Goal: Information Seeking & Learning: Find specific fact

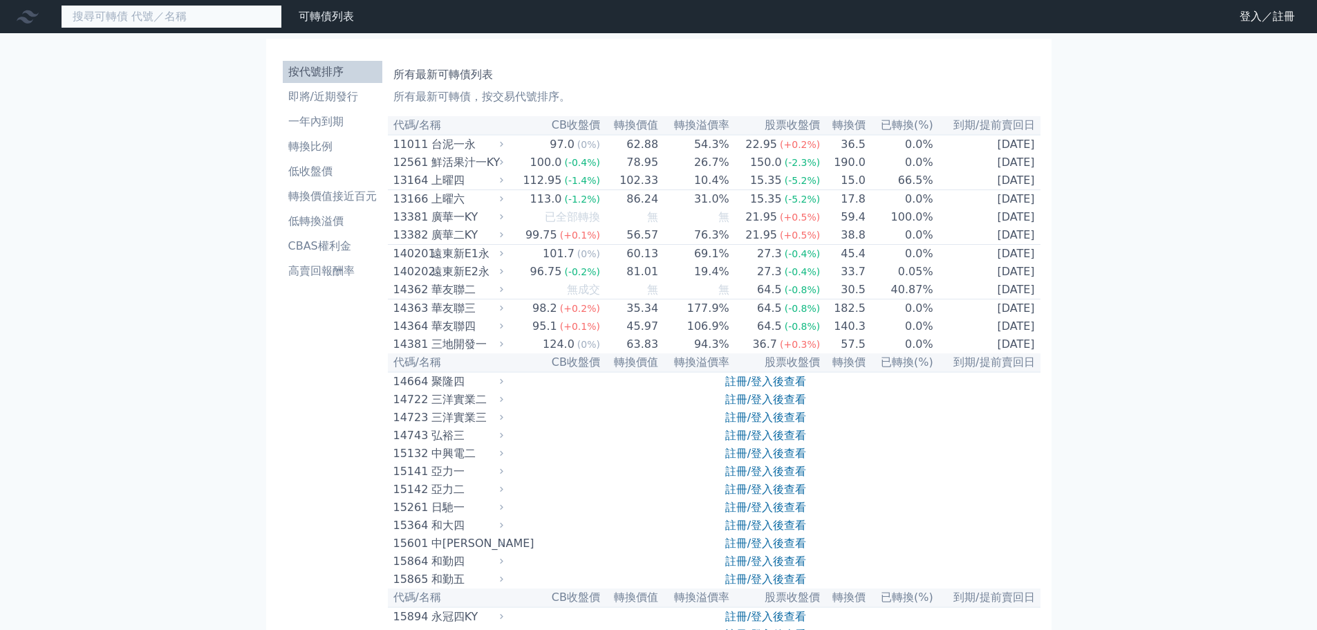
click at [178, 13] on input at bounding box center [171, 16] width 221 height 23
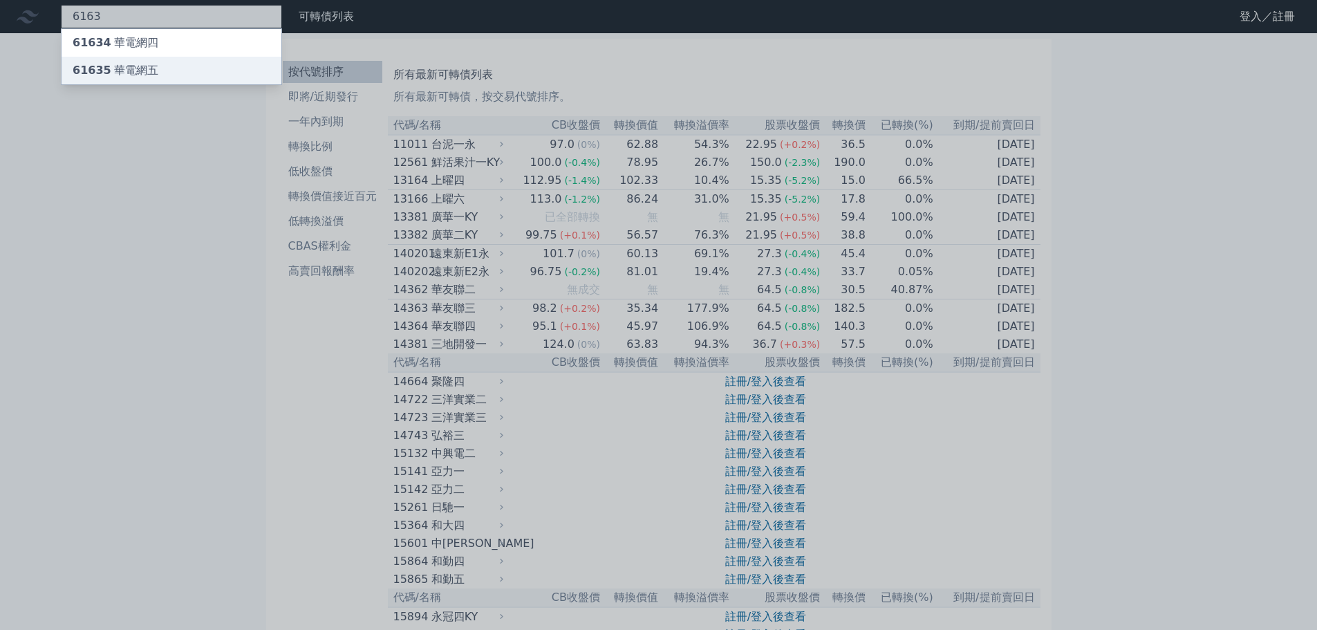
type input "6163"
click at [178, 67] on div "61635 華電網五" at bounding box center [172, 71] width 220 height 28
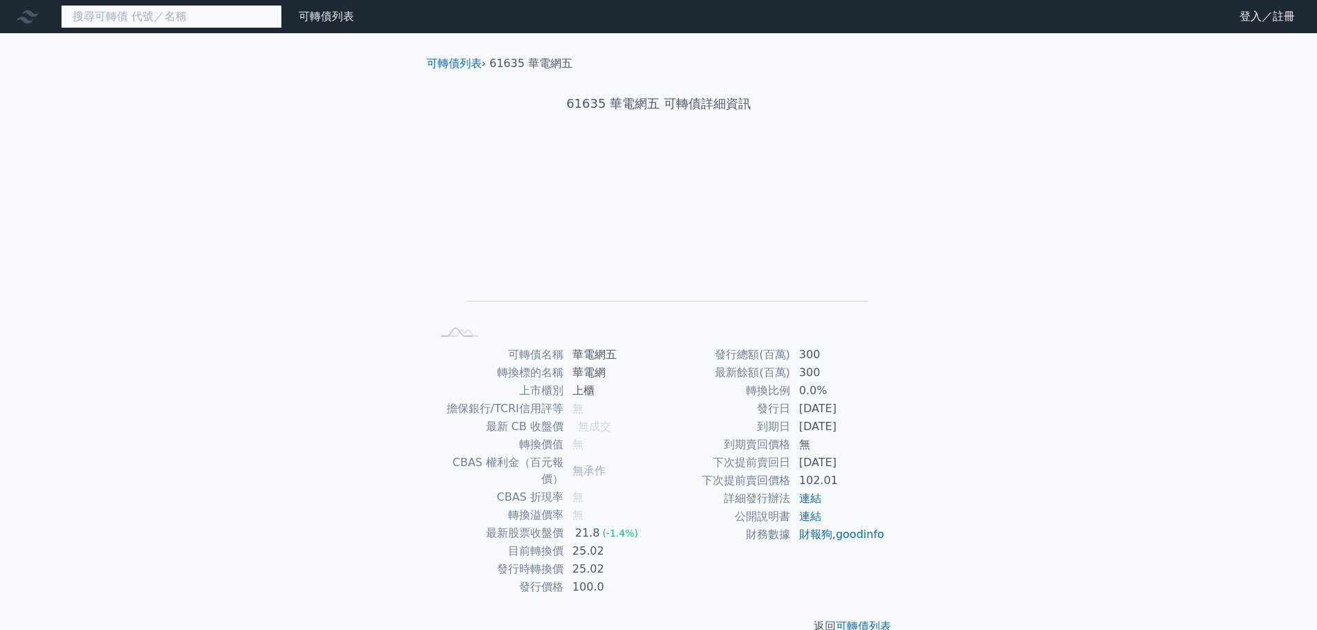
click at [148, 16] on input at bounding box center [171, 16] width 221 height 23
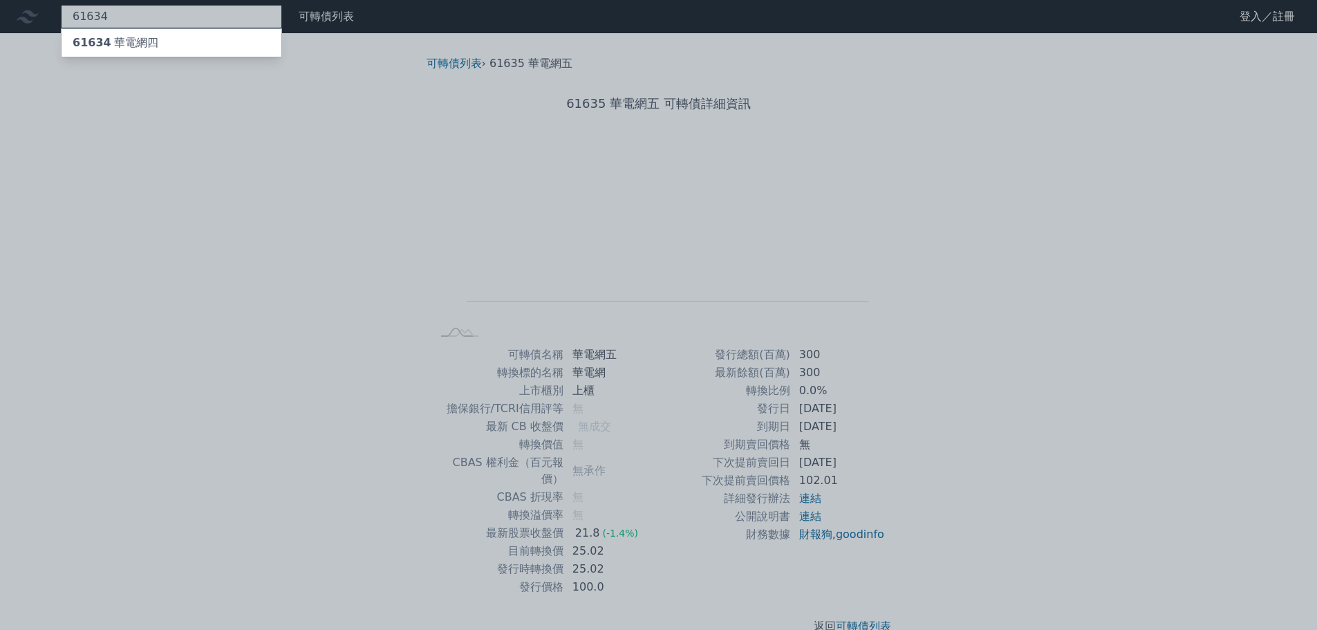
type input "61634"
click at [186, 41] on div "61634 華電網四" at bounding box center [172, 43] width 220 height 28
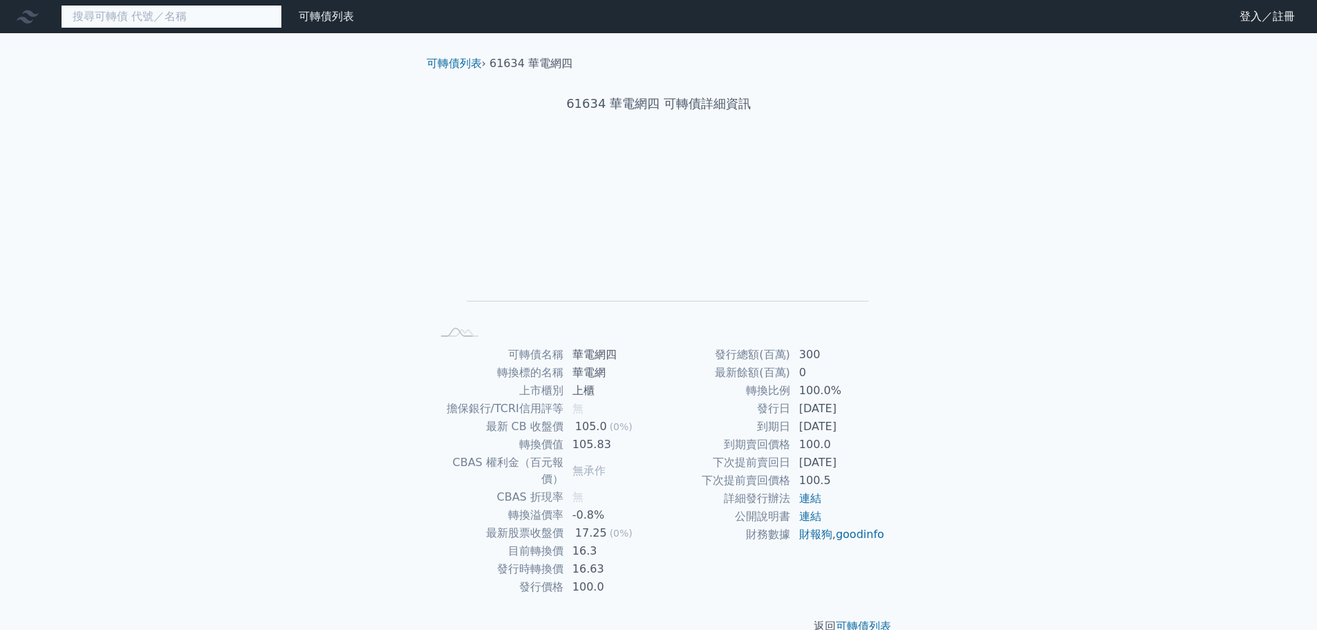
click at [171, 22] on input at bounding box center [171, 16] width 221 height 23
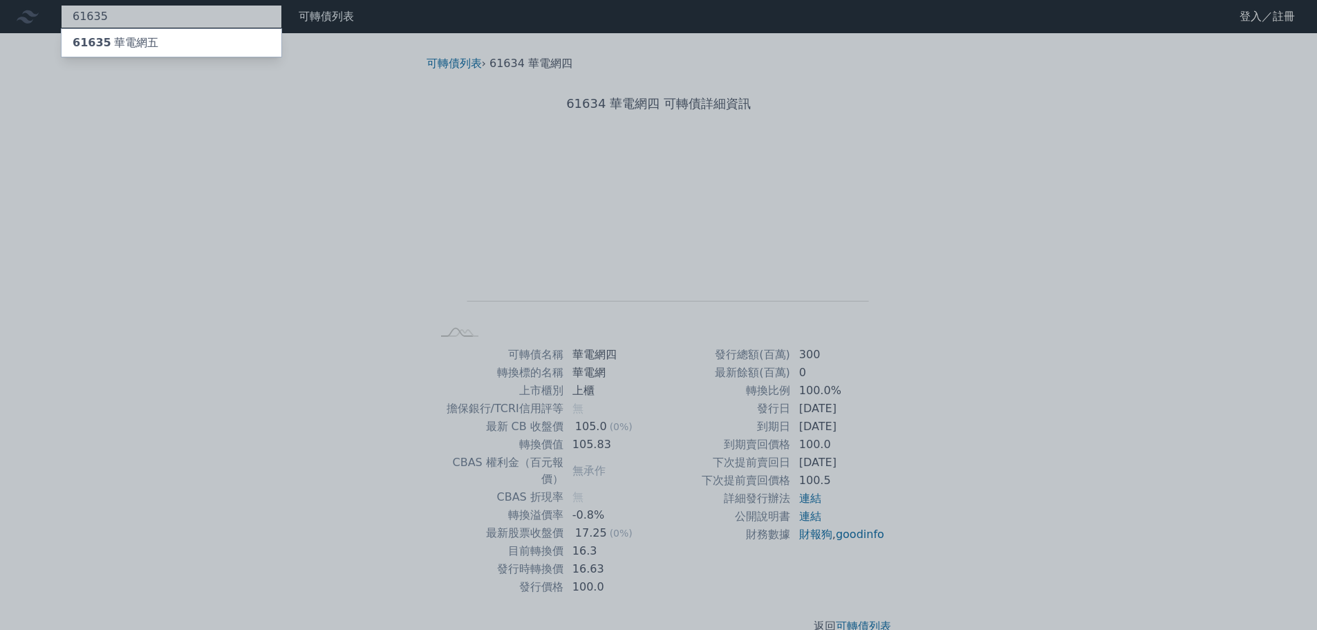
type input "61635"
click at [174, 38] on div "61635 華電網五" at bounding box center [172, 43] width 220 height 28
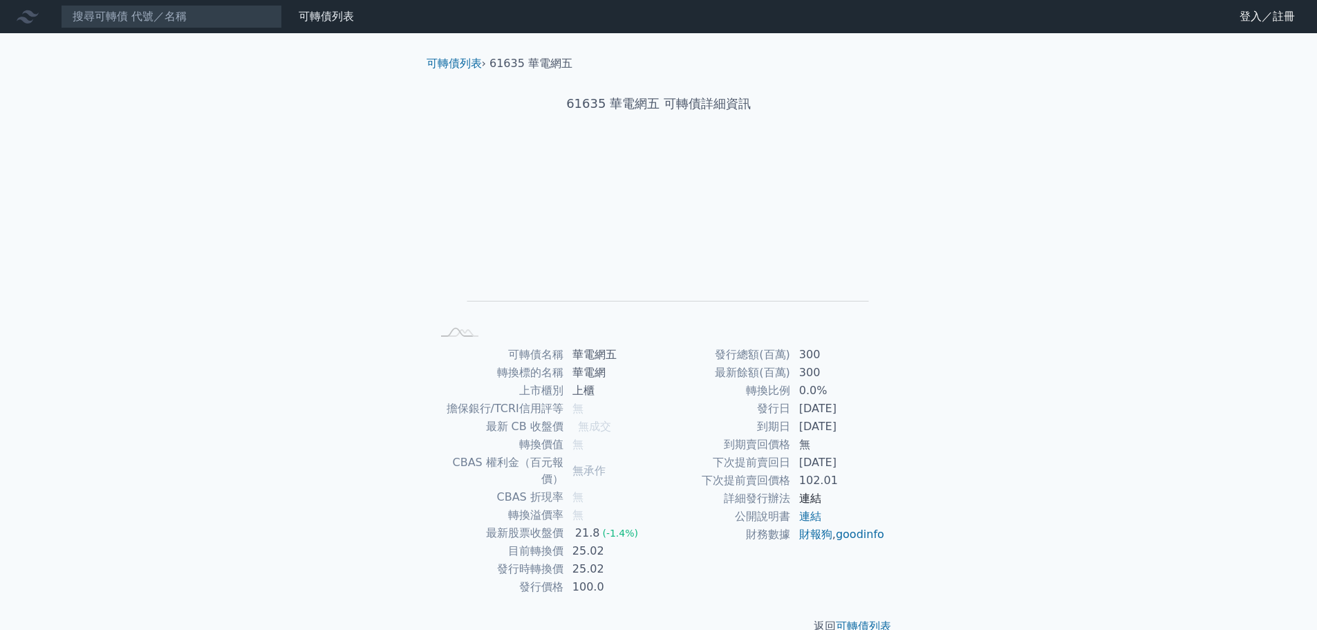
click at [807, 500] on link "連結" at bounding box center [810, 497] width 22 height 13
